Goal: Information Seeking & Learning: Learn about a topic

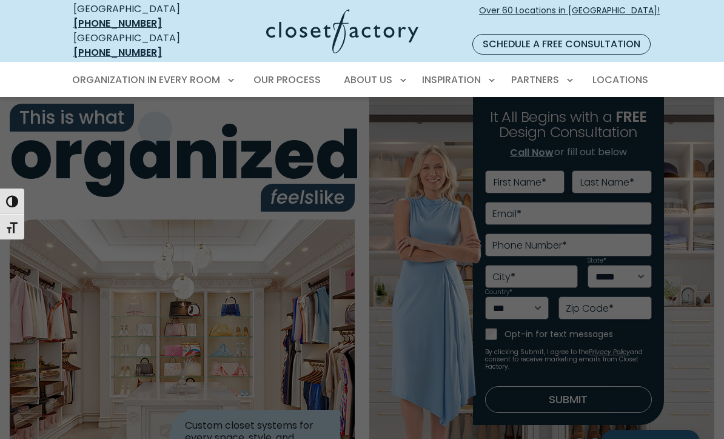
click at [136, 139] on span "Walk-In Closets" at bounding box center [117, 145] width 76 height 12
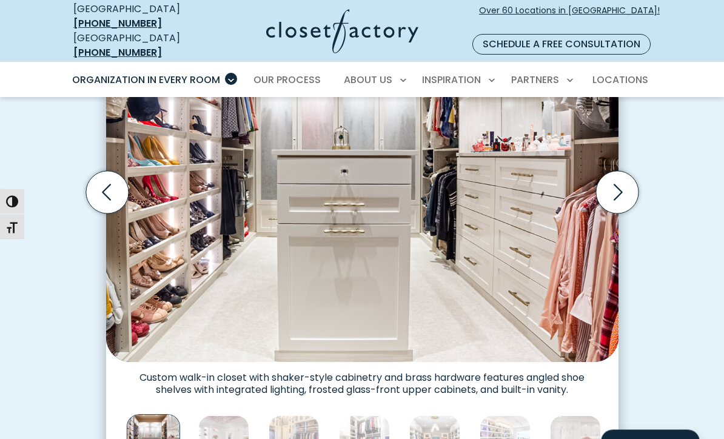
scroll to position [441, 0]
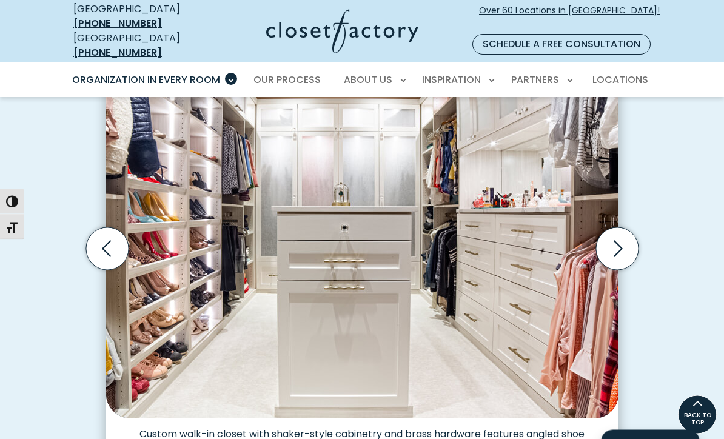
click at [627, 228] on icon "Next slide" at bounding box center [617, 249] width 42 height 42
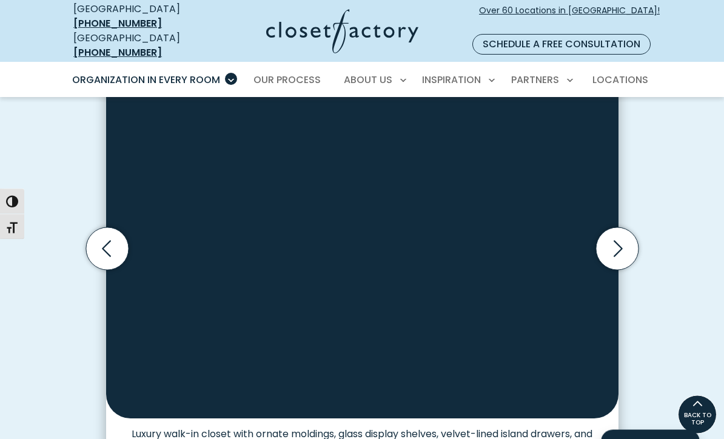
scroll to position [383, 0]
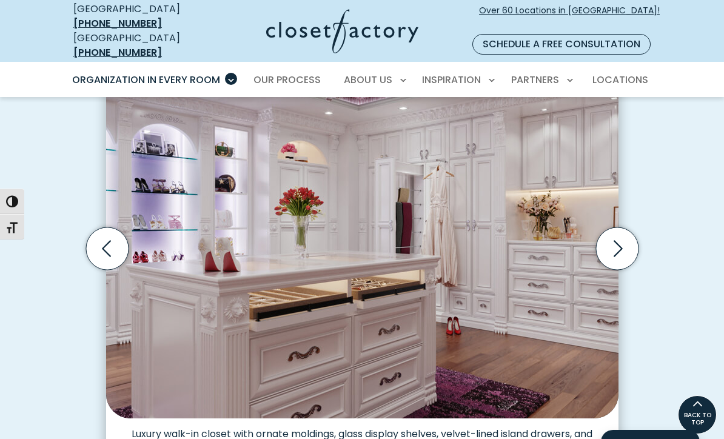
click at [622, 241] on icon "Next slide" at bounding box center [618, 249] width 9 height 16
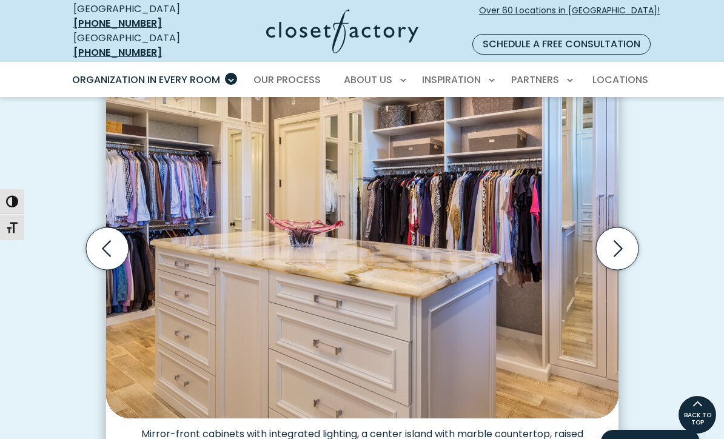
click at [627, 227] on icon "Next slide" at bounding box center [617, 248] width 42 height 42
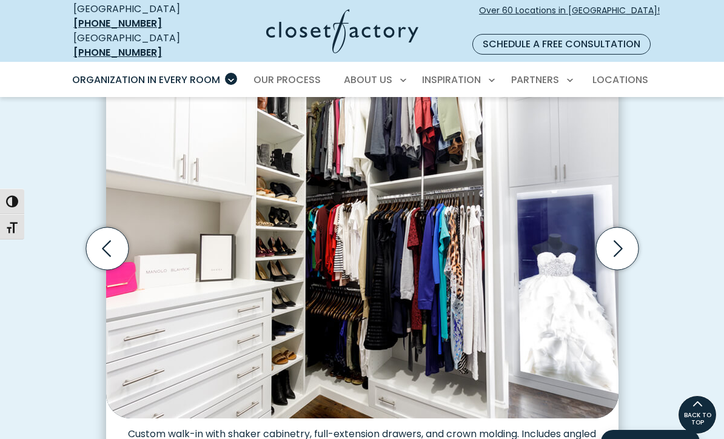
click at [622, 229] on icon "Next slide" at bounding box center [617, 248] width 42 height 42
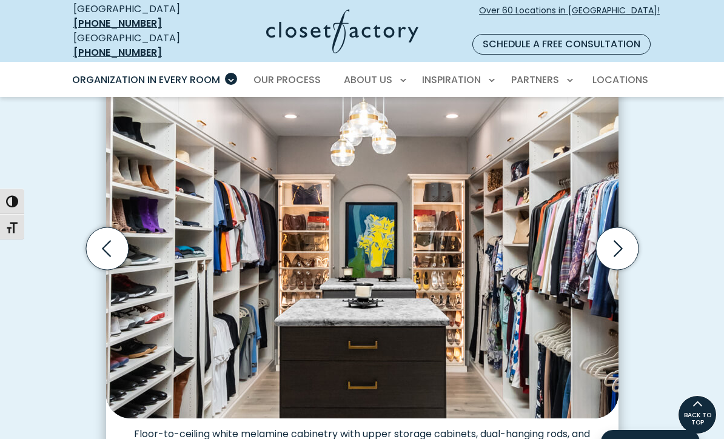
click at [621, 229] on icon "Next slide" at bounding box center [617, 248] width 42 height 42
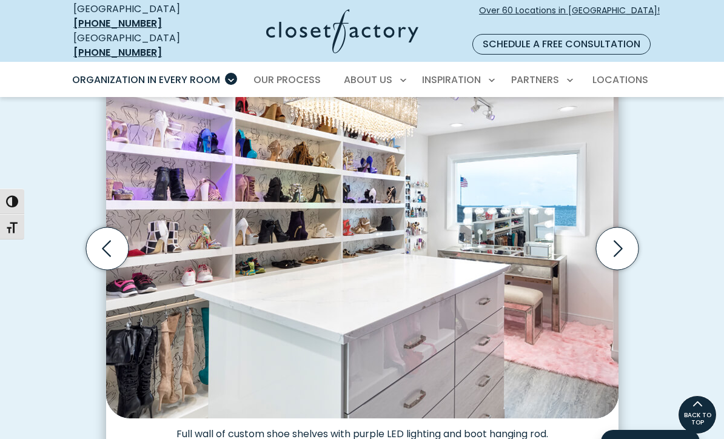
click at [624, 234] on icon "Next slide" at bounding box center [617, 248] width 42 height 42
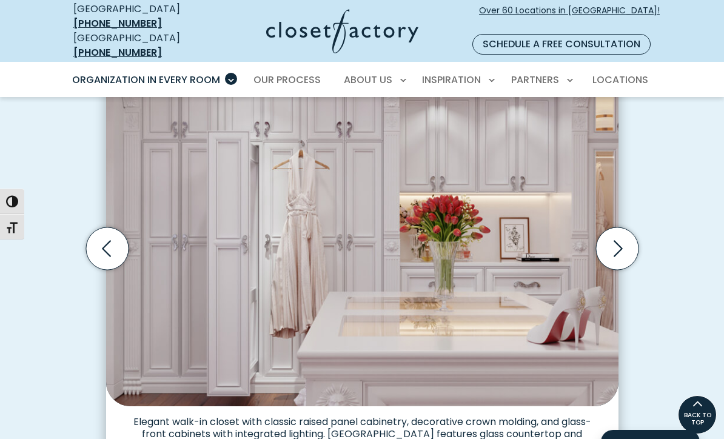
click at [622, 237] on icon "Next slide" at bounding box center [617, 248] width 42 height 42
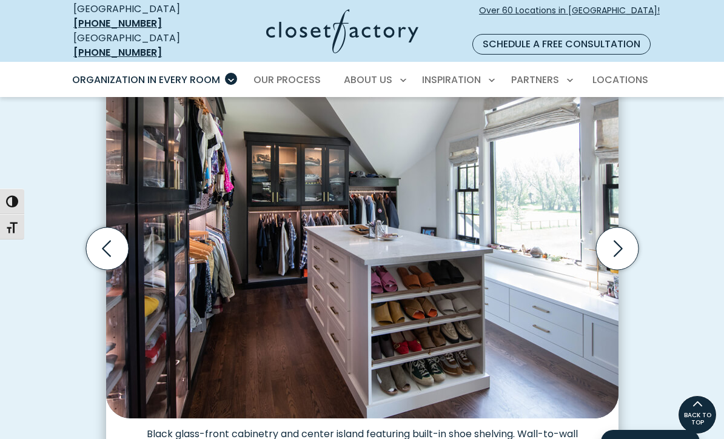
click at [624, 234] on icon "Next slide" at bounding box center [617, 248] width 42 height 42
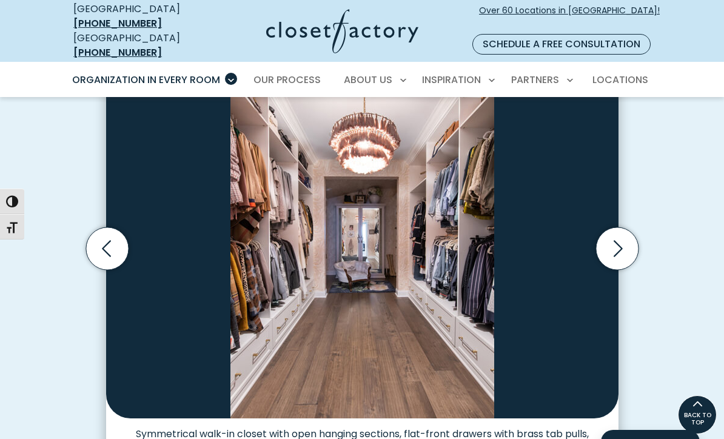
click at [621, 233] on icon "Next slide" at bounding box center [617, 248] width 42 height 42
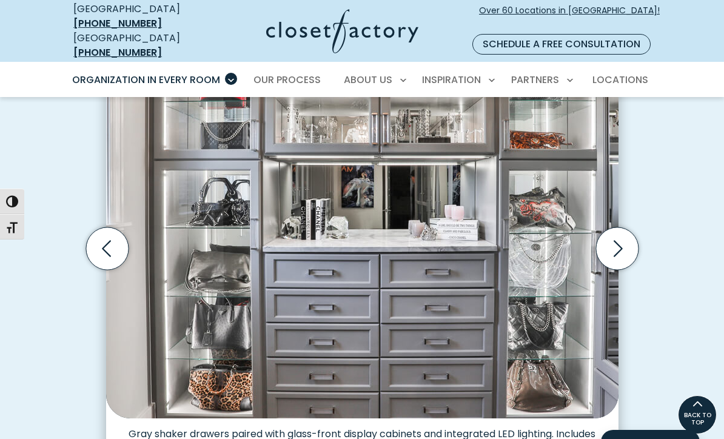
click at [619, 241] on icon "Next slide" at bounding box center [618, 249] width 9 height 16
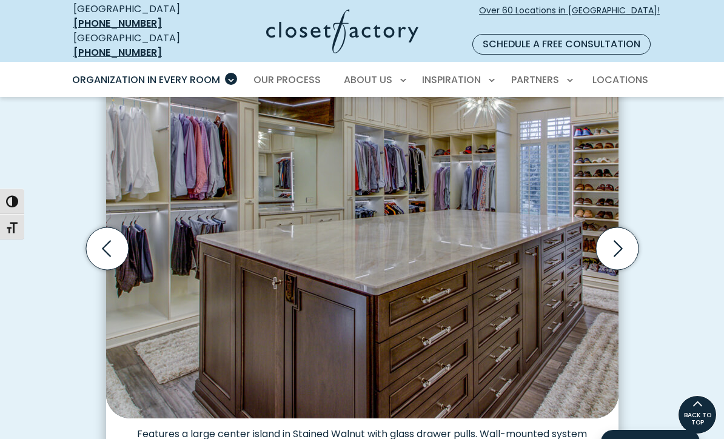
click at [622, 228] on icon "Next slide" at bounding box center [617, 248] width 42 height 42
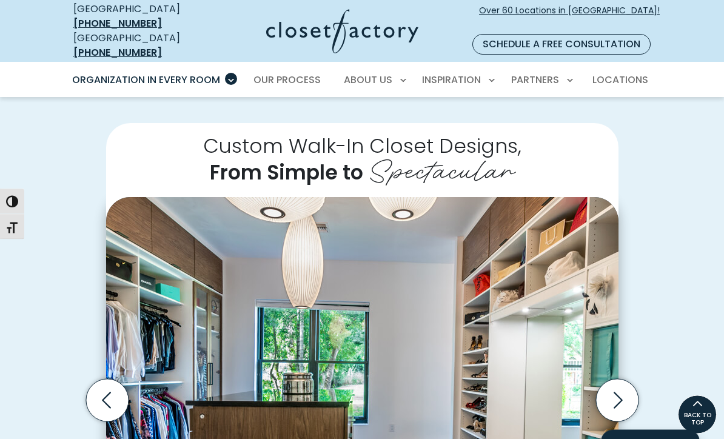
scroll to position [0, 0]
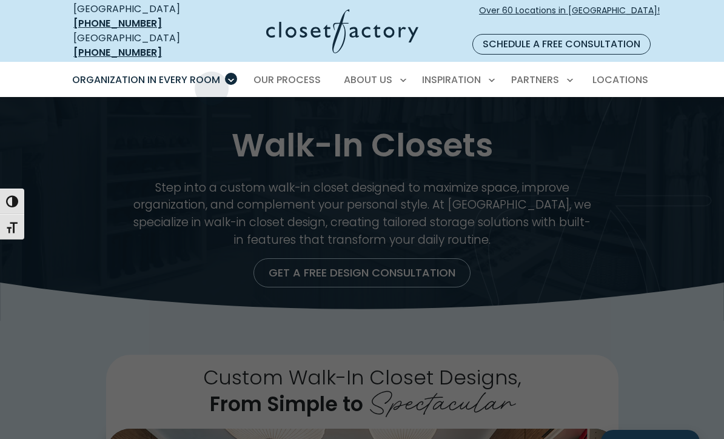
click at [144, 116] on span "Custom Closets" at bounding box center [117, 122] width 77 height 12
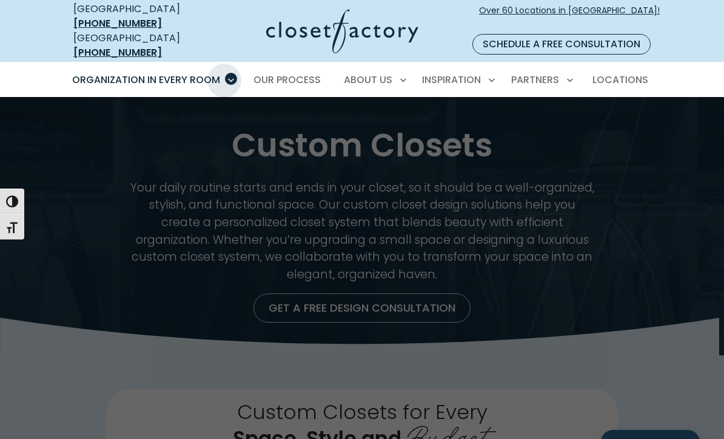
click at [150, 386] on span "Pantry & Wine Storage" at bounding box center [133, 392] width 109 height 12
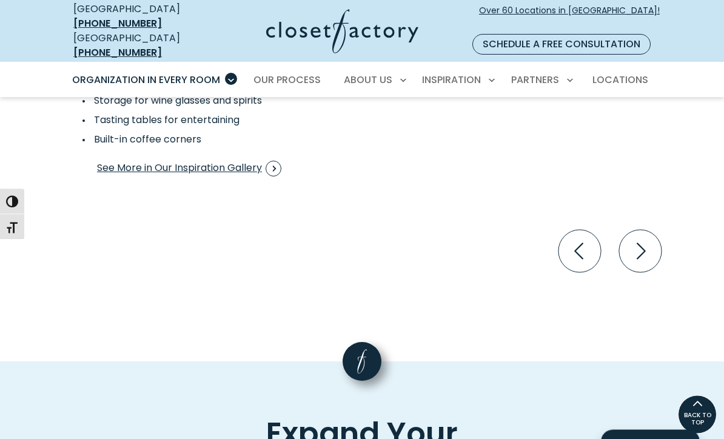
scroll to position [2415, 0]
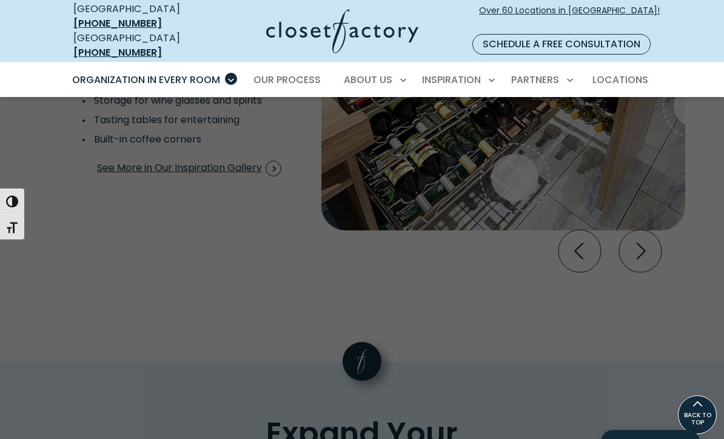
click at [451, 184] on span "Design Resources" at bounding box center [426, 190] width 82 height 12
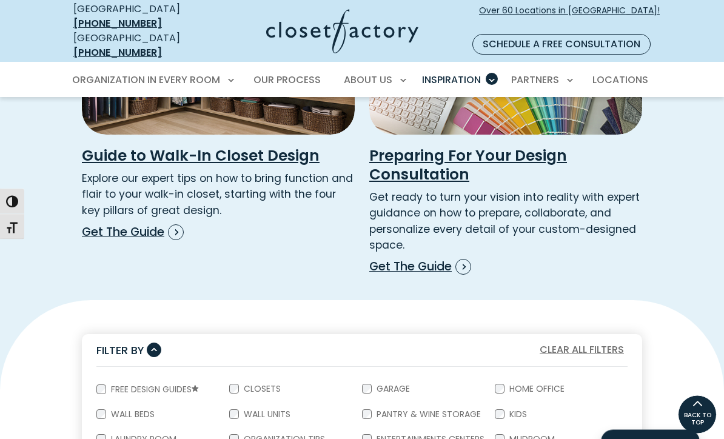
scroll to position [368, 0]
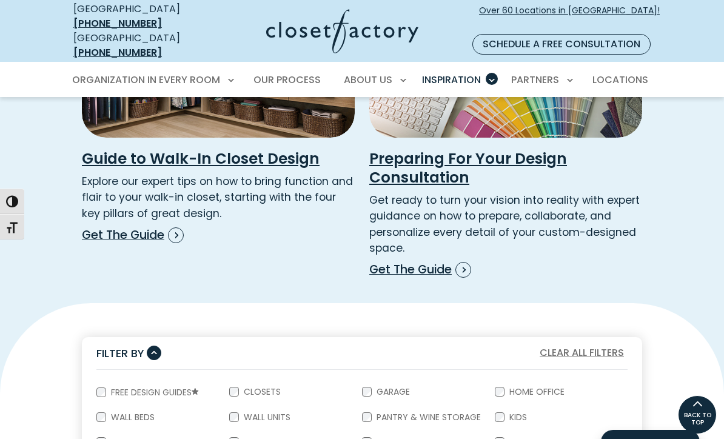
click at [113, 226] on p "Get The Guide" at bounding box center [218, 235] width 273 height 18
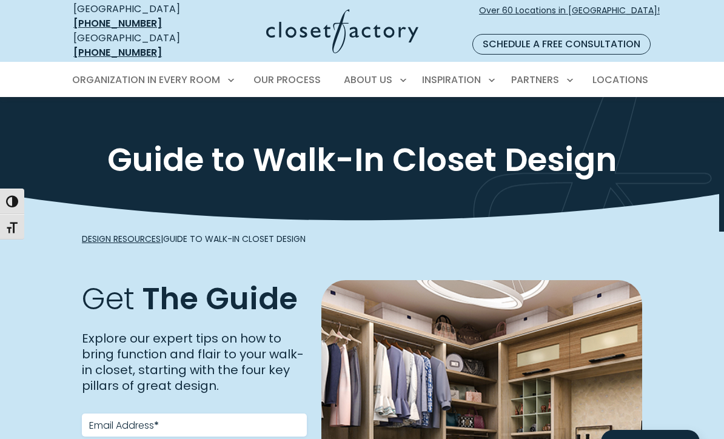
click at [303, 73] on span "Our Process" at bounding box center [287, 80] width 67 height 14
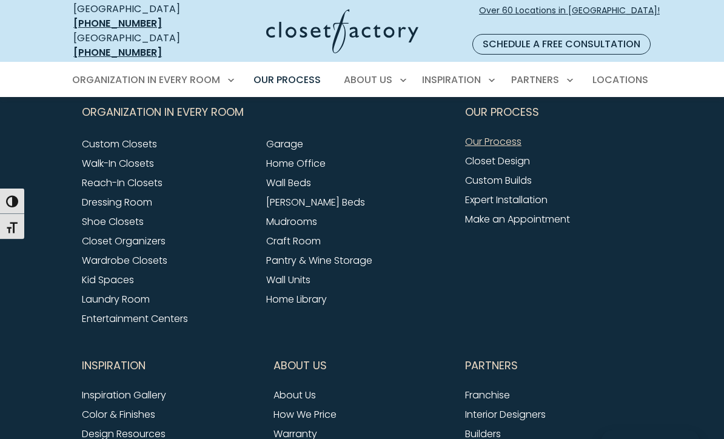
scroll to position [2776, 0]
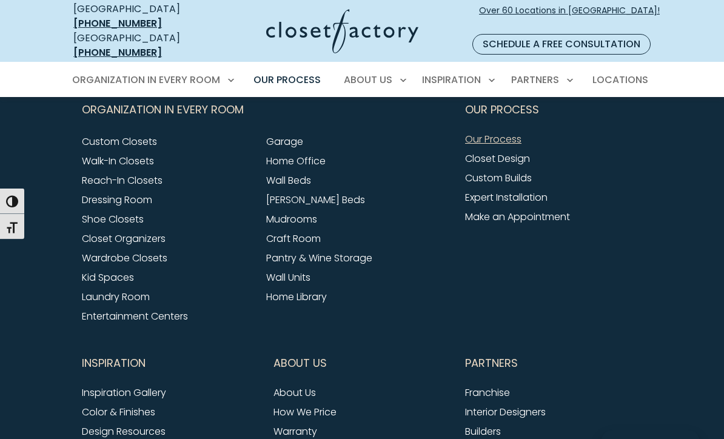
click at [121, 302] on link "Laundry Room" at bounding box center [116, 298] width 68 height 14
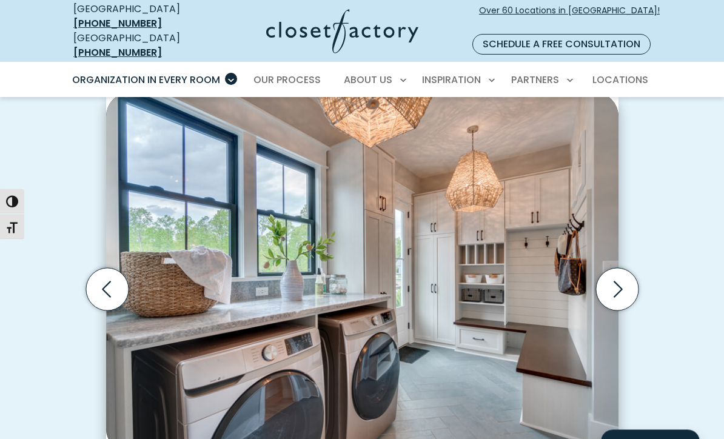
click at [623, 269] on icon "Next slide" at bounding box center [617, 290] width 42 height 42
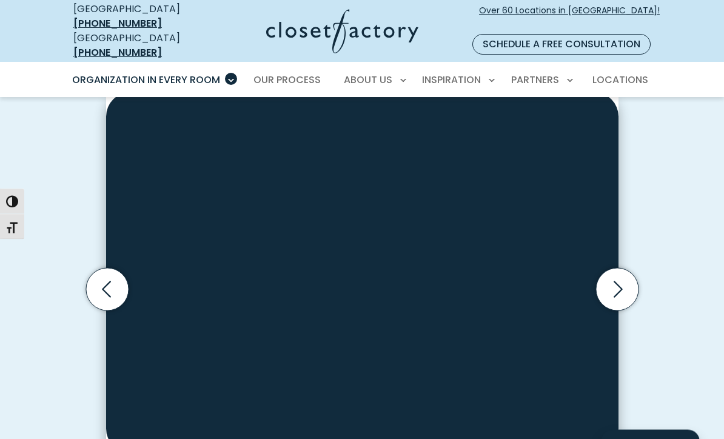
scroll to position [337, 0]
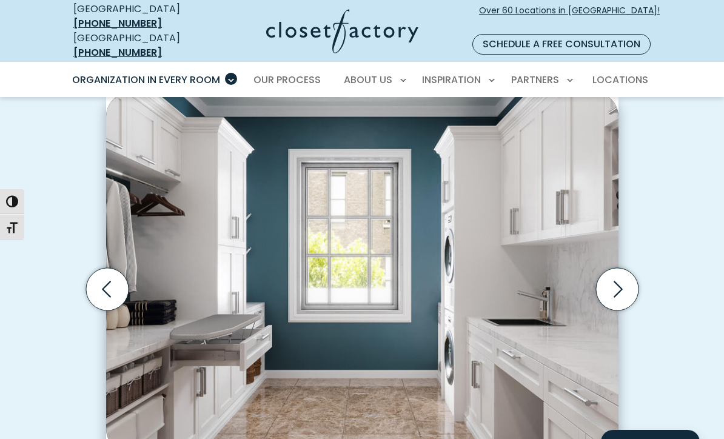
click at [626, 268] on icon "Next slide" at bounding box center [617, 289] width 42 height 42
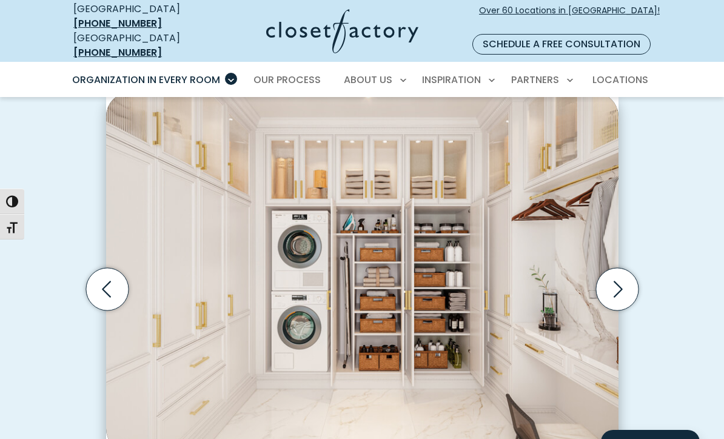
click at [622, 268] on icon "Next slide" at bounding box center [617, 289] width 42 height 42
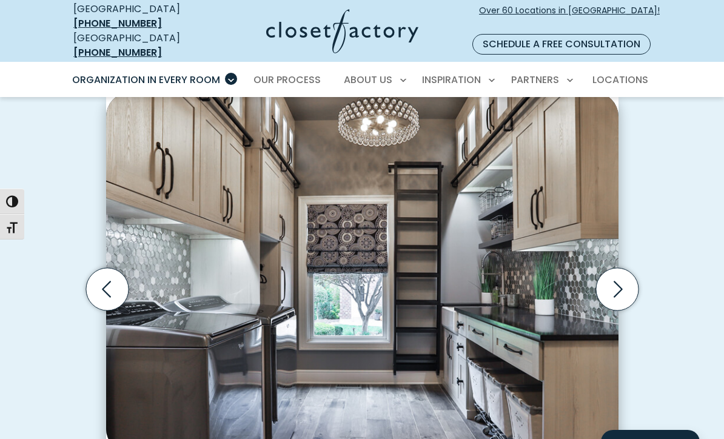
click at [622, 268] on icon "Next slide" at bounding box center [617, 289] width 42 height 42
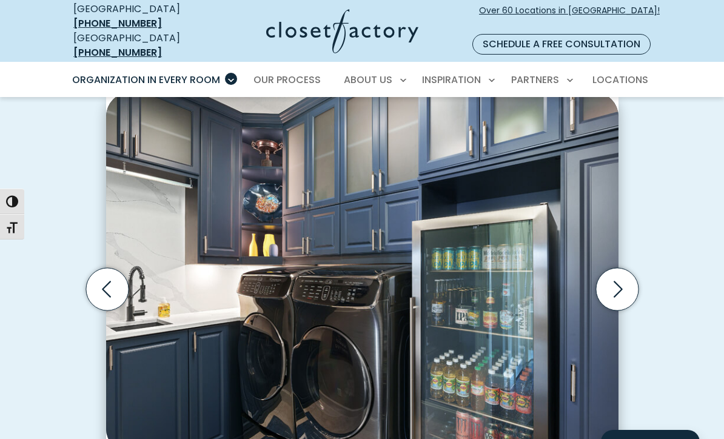
click at [619, 268] on icon "Next slide" at bounding box center [617, 289] width 42 height 42
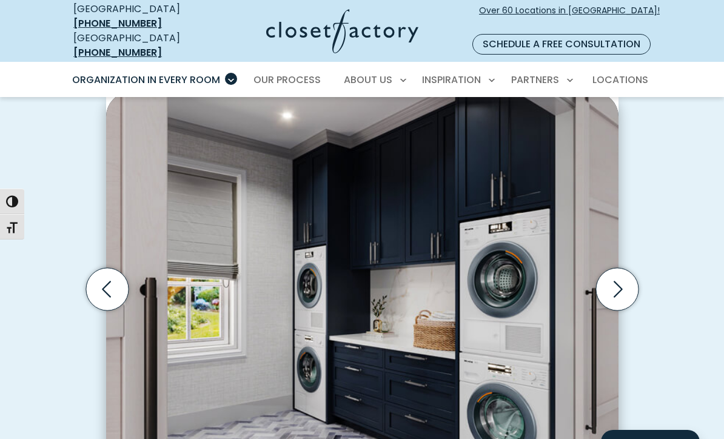
click at [621, 268] on icon "Next slide" at bounding box center [617, 289] width 42 height 42
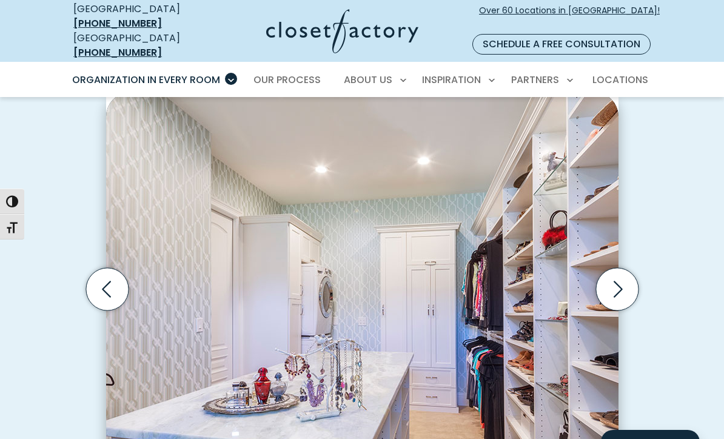
click at [621, 281] on icon "Next slide" at bounding box center [618, 289] width 9 height 16
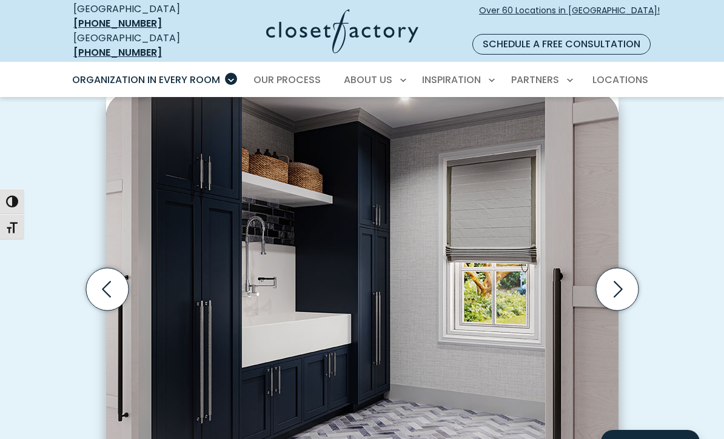
click at [621, 268] on icon "Next slide" at bounding box center [617, 289] width 42 height 42
